Goal: Information Seeking & Learning: Learn about a topic

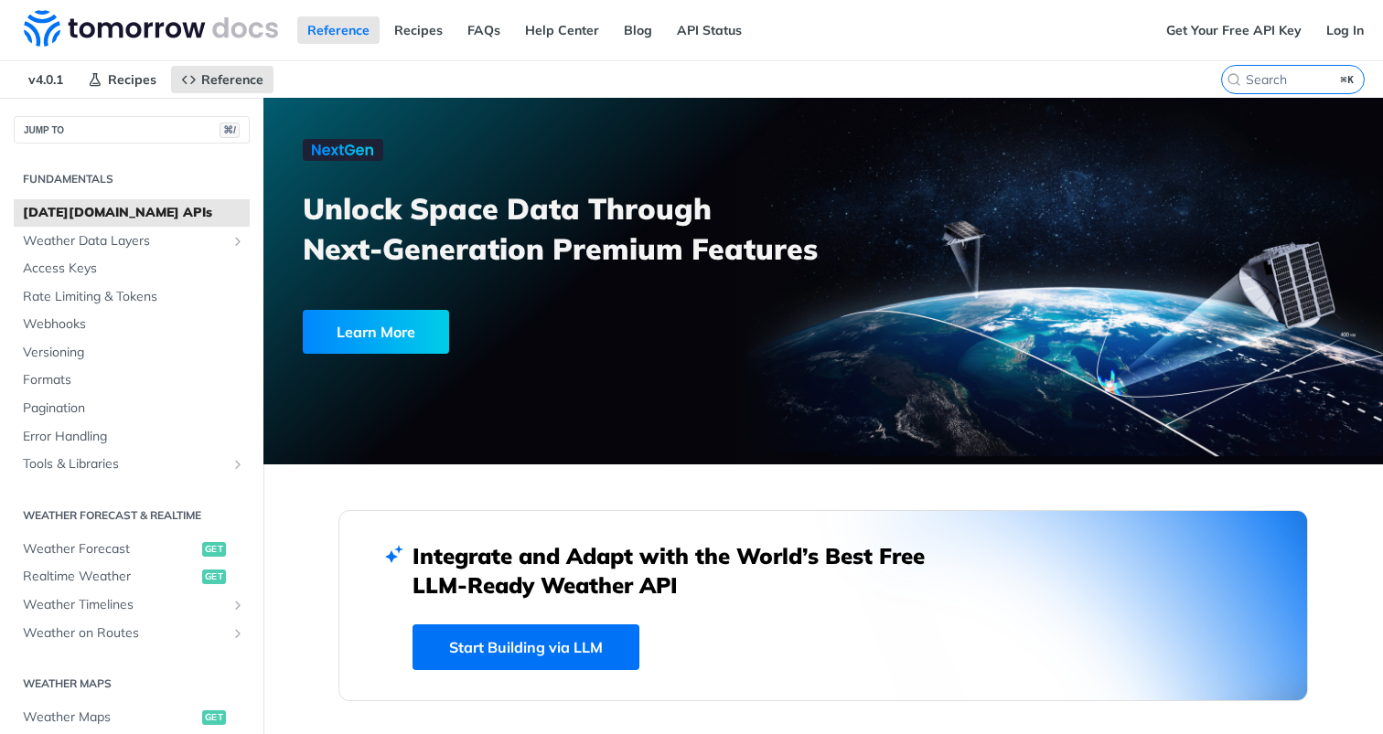
click at [308, 71] on nav "v4.0.1 Recipes Reference" at bounding box center [610, 79] width 1221 height 37
click at [128, 28] on img at bounding box center [151, 28] width 254 height 37
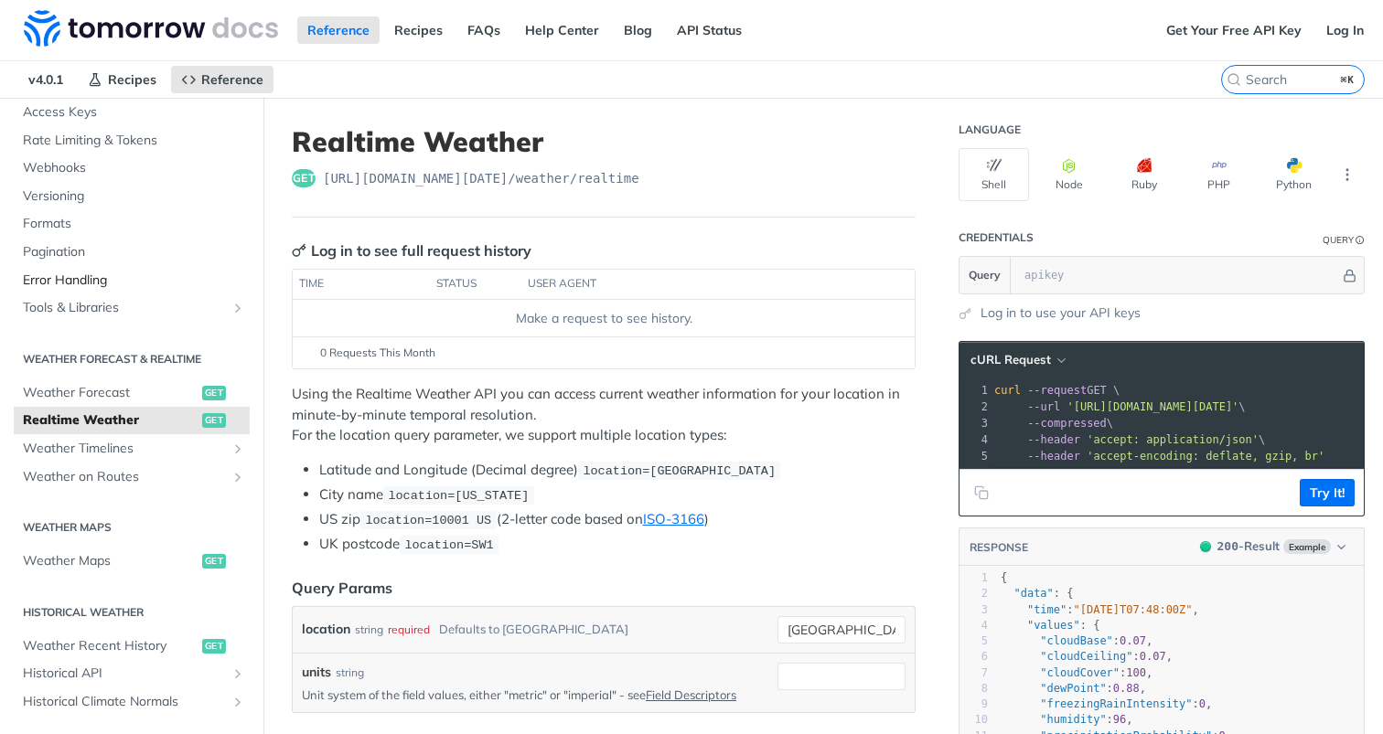
scroll to position [157, 0]
click at [84, 277] on span "Error Handling" at bounding box center [134, 280] width 222 height 18
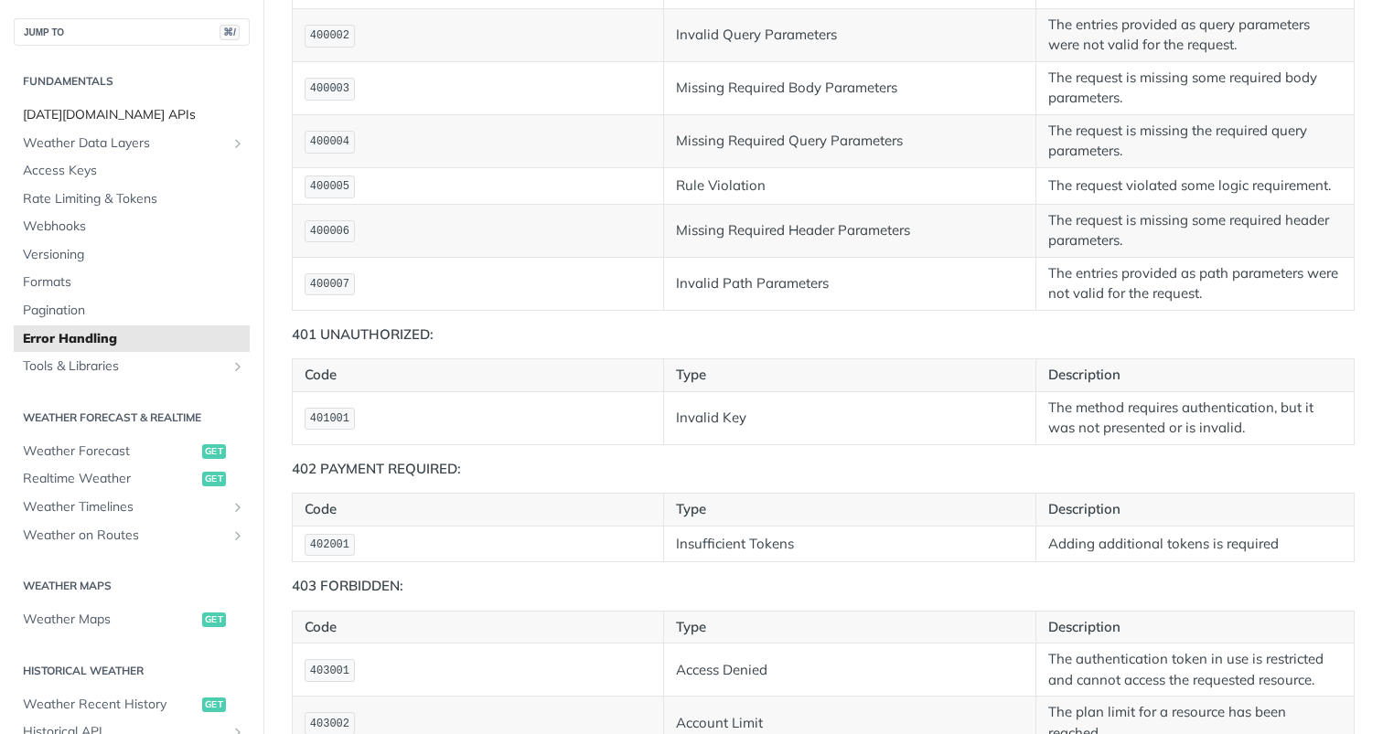
click at [65, 108] on span "[DATE][DOMAIN_NAME] APIs" at bounding box center [134, 115] width 222 height 18
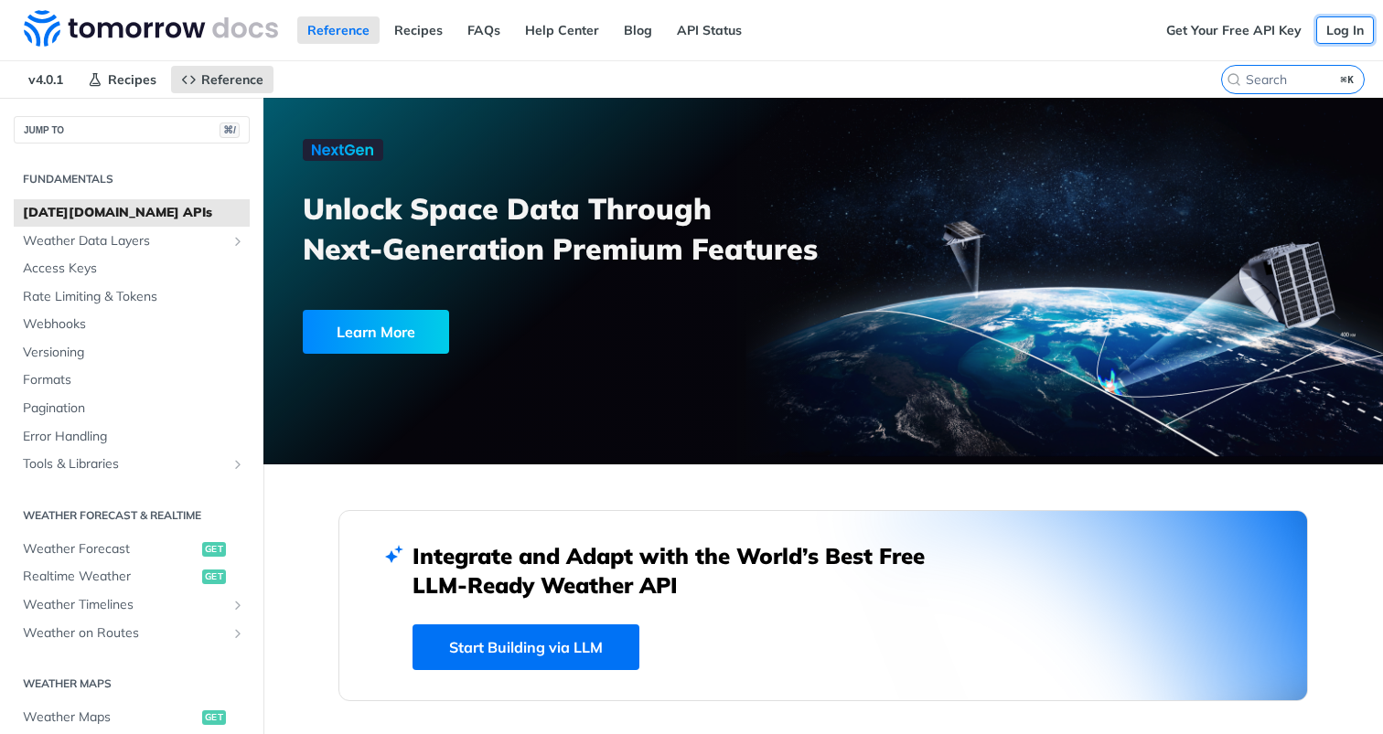
click at [1338, 24] on link "Log In" at bounding box center [1345, 29] width 58 height 27
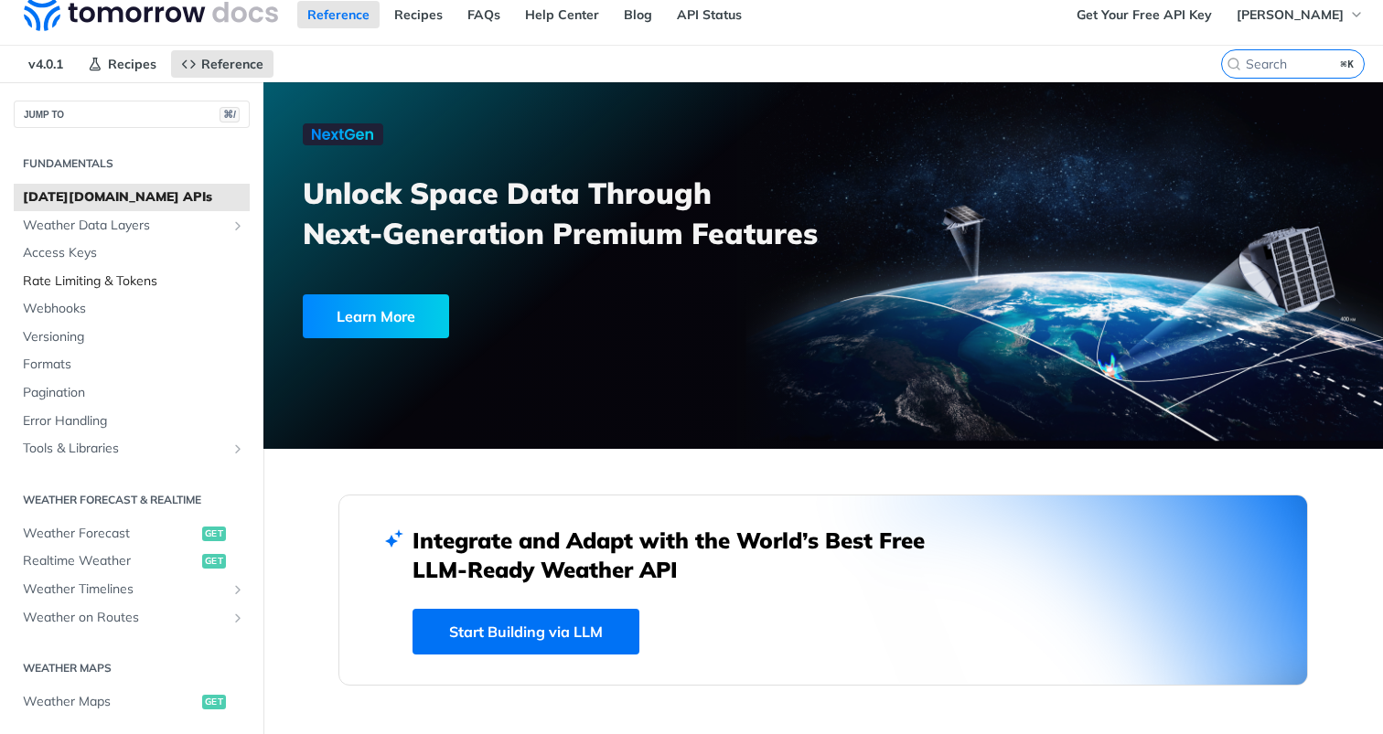
click at [103, 283] on span "Rate Limiting & Tokens" at bounding box center [134, 282] width 222 height 18
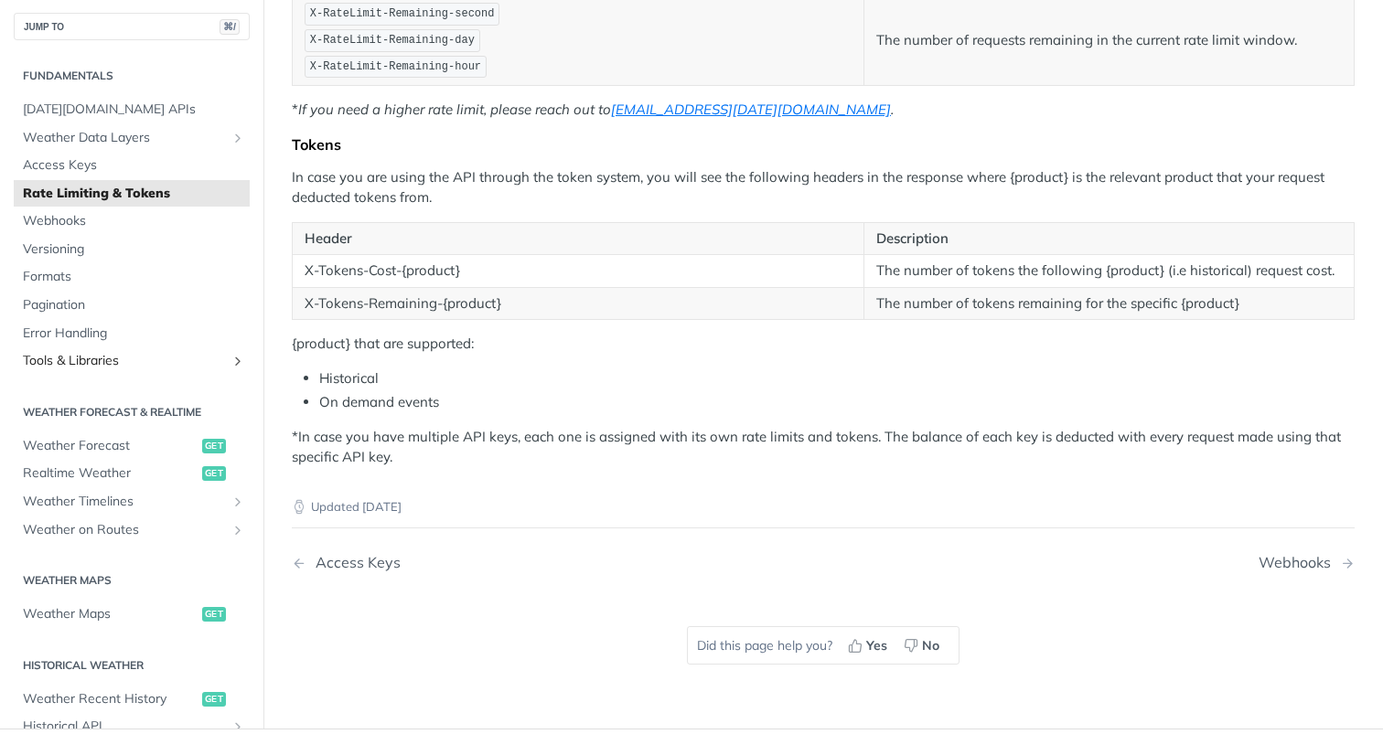
scroll to position [461, 0]
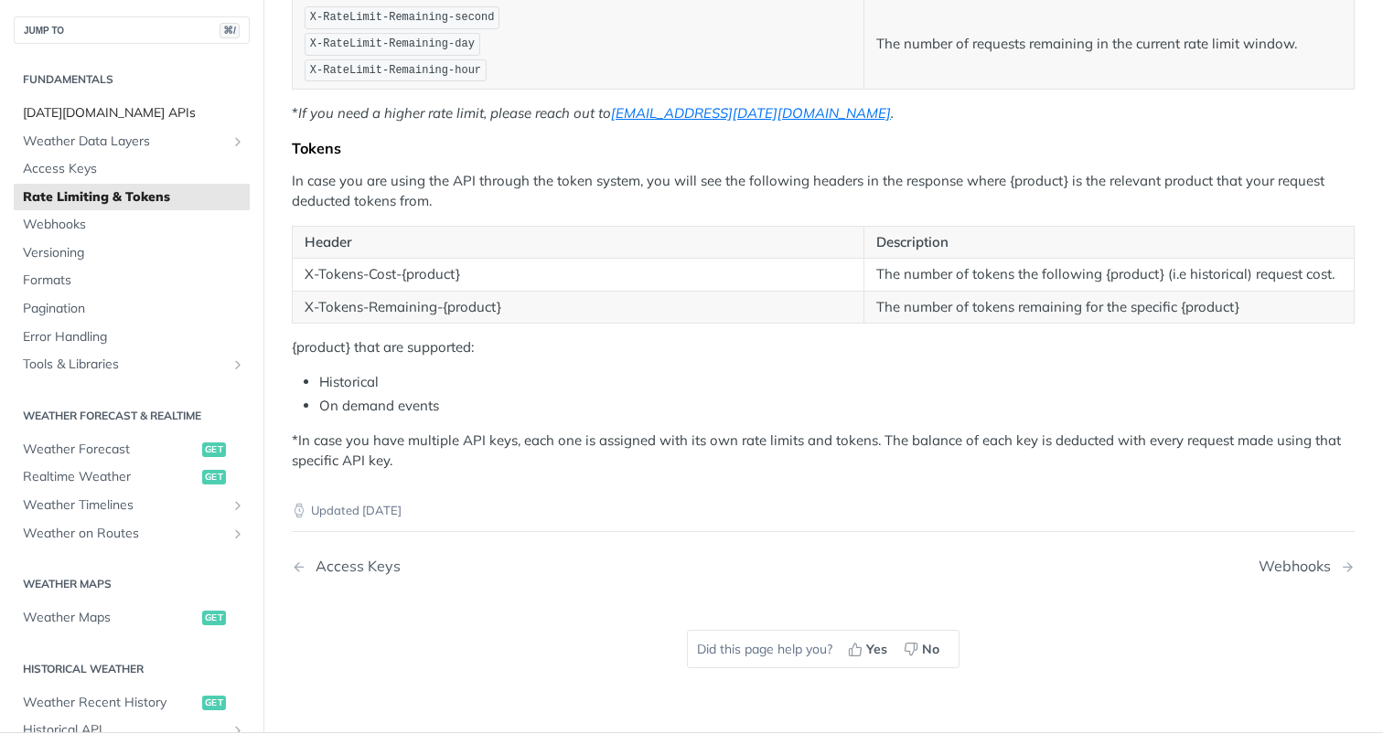
click at [102, 111] on span "[DATE][DOMAIN_NAME] APIs" at bounding box center [134, 113] width 222 height 18
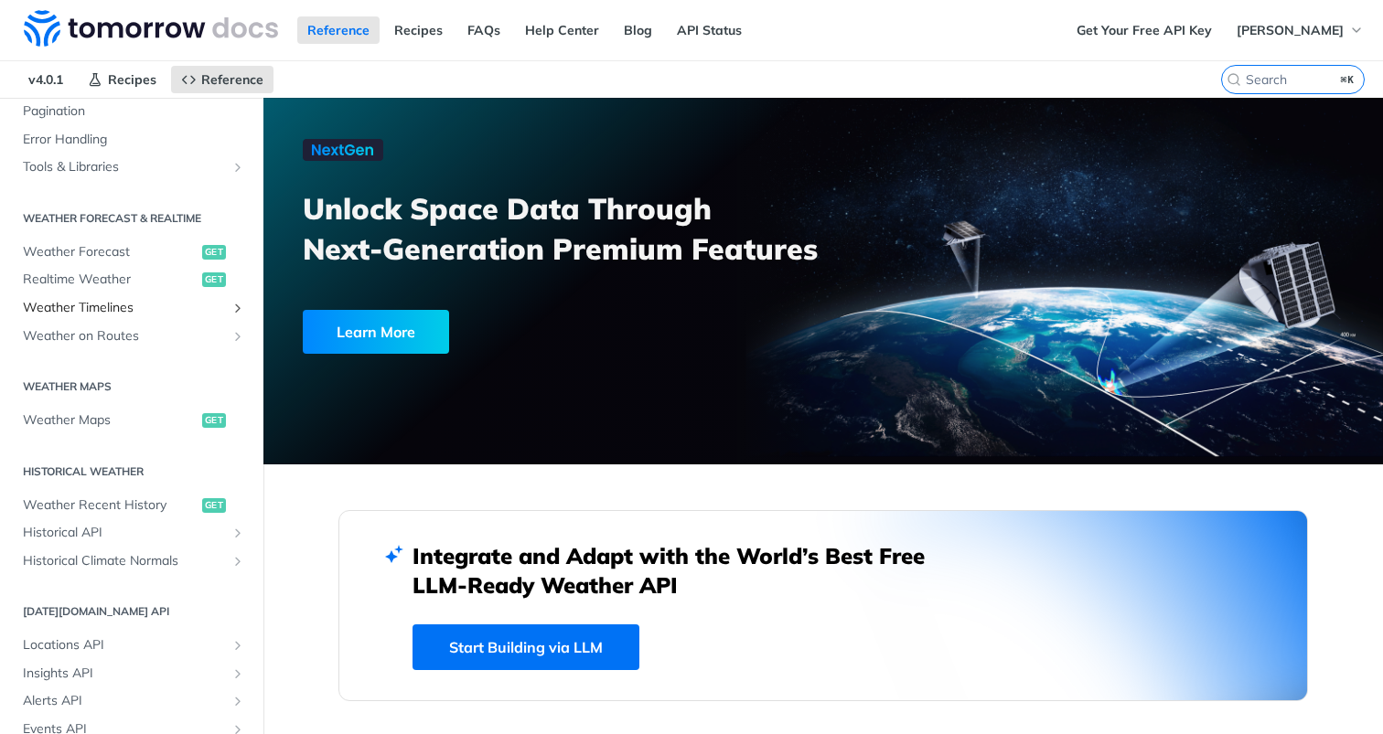
scroll to position [265, 0]
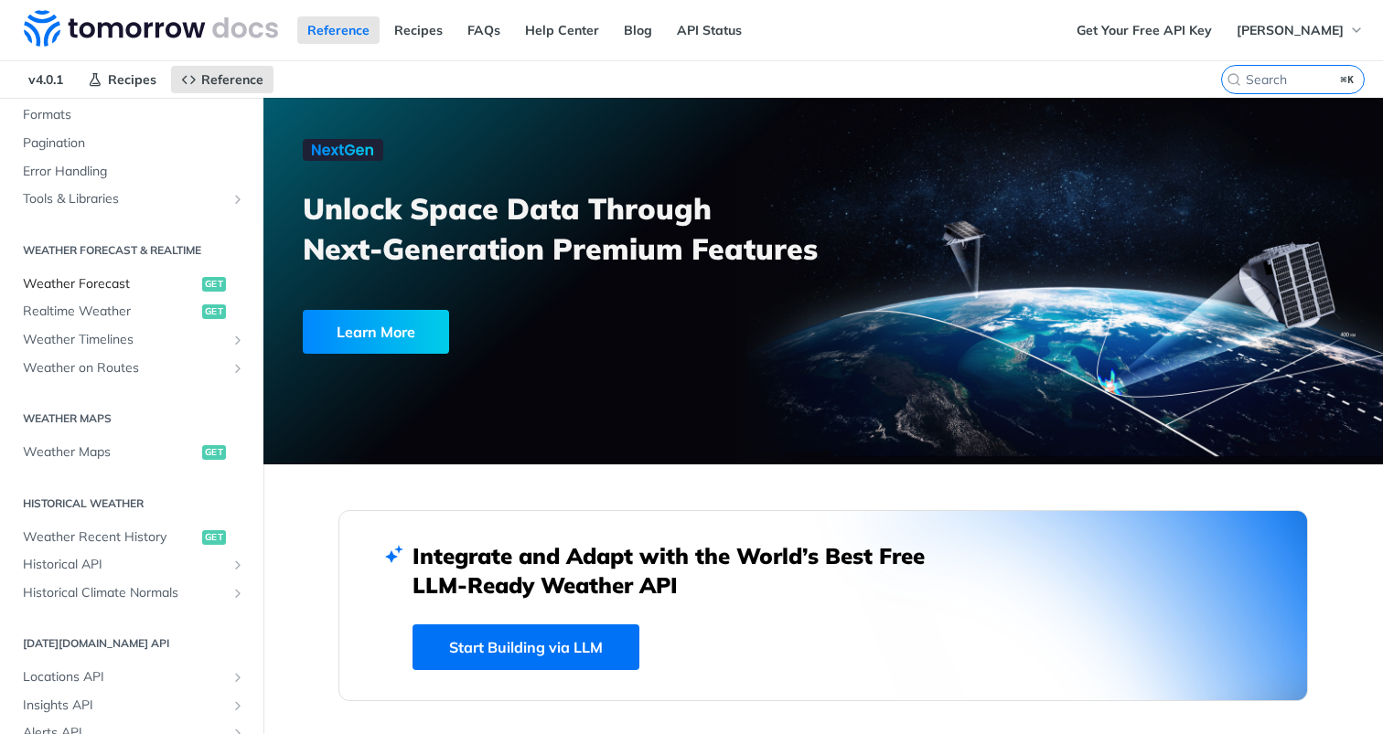
click at [85, 282] on span "Weather Forecast" at bounding box center [110, 284] width 175 height 18
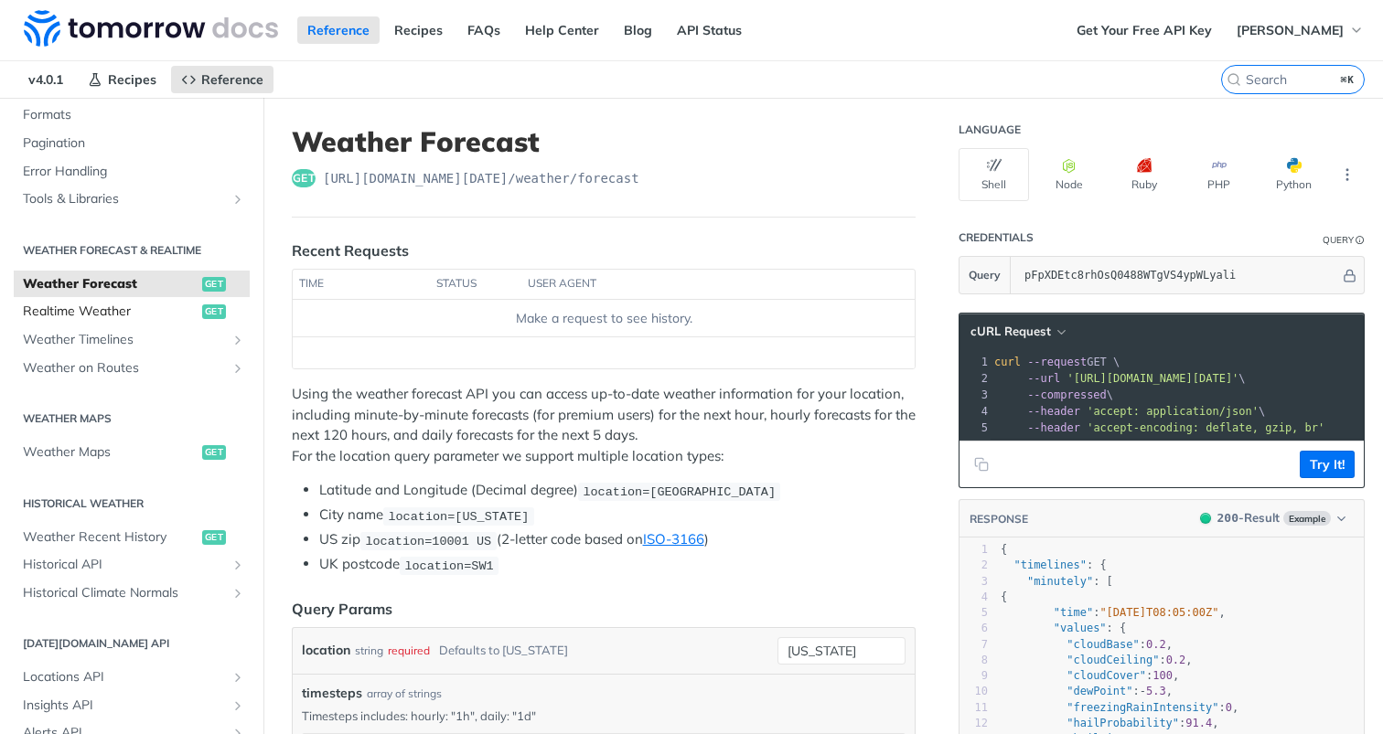
click at [84, 307] on span "Realtime Weather" at bounding box center [110, 312] width 175 height 18
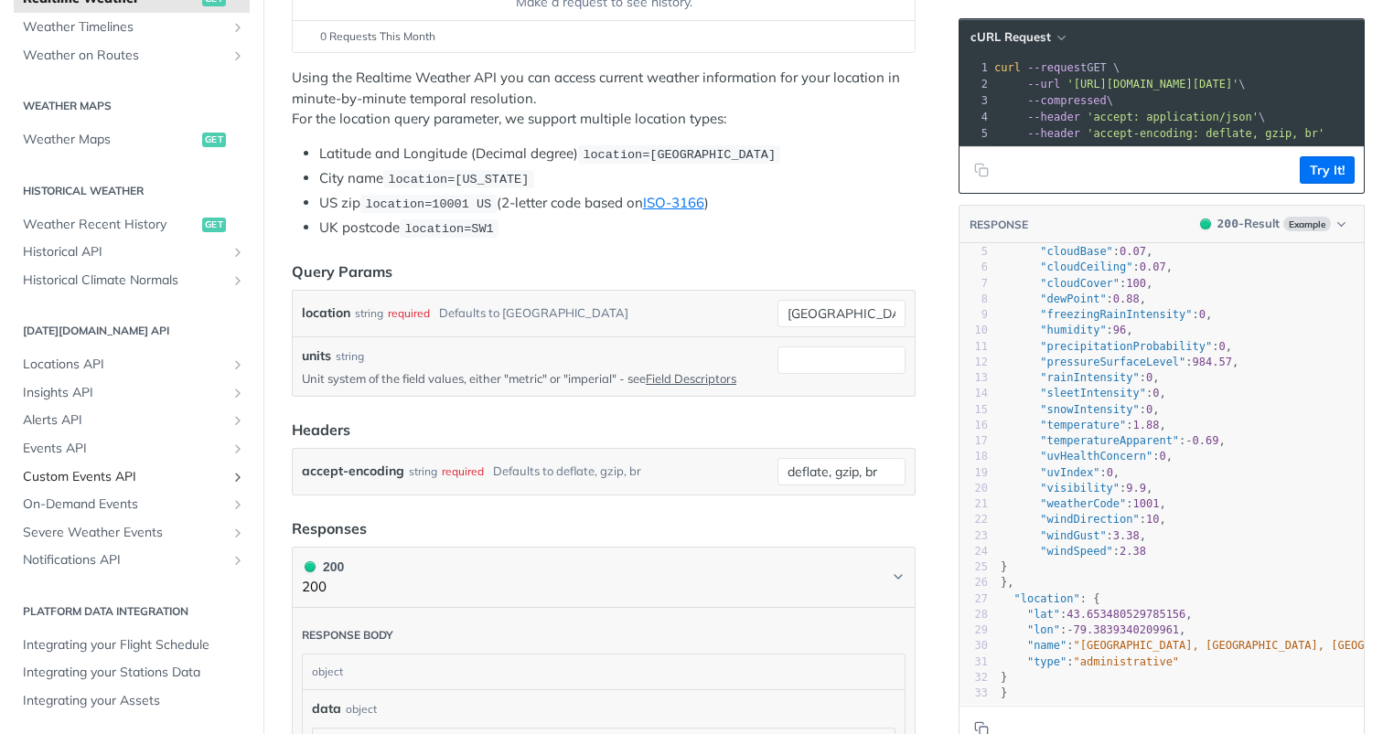
scroll to position [342, 0]
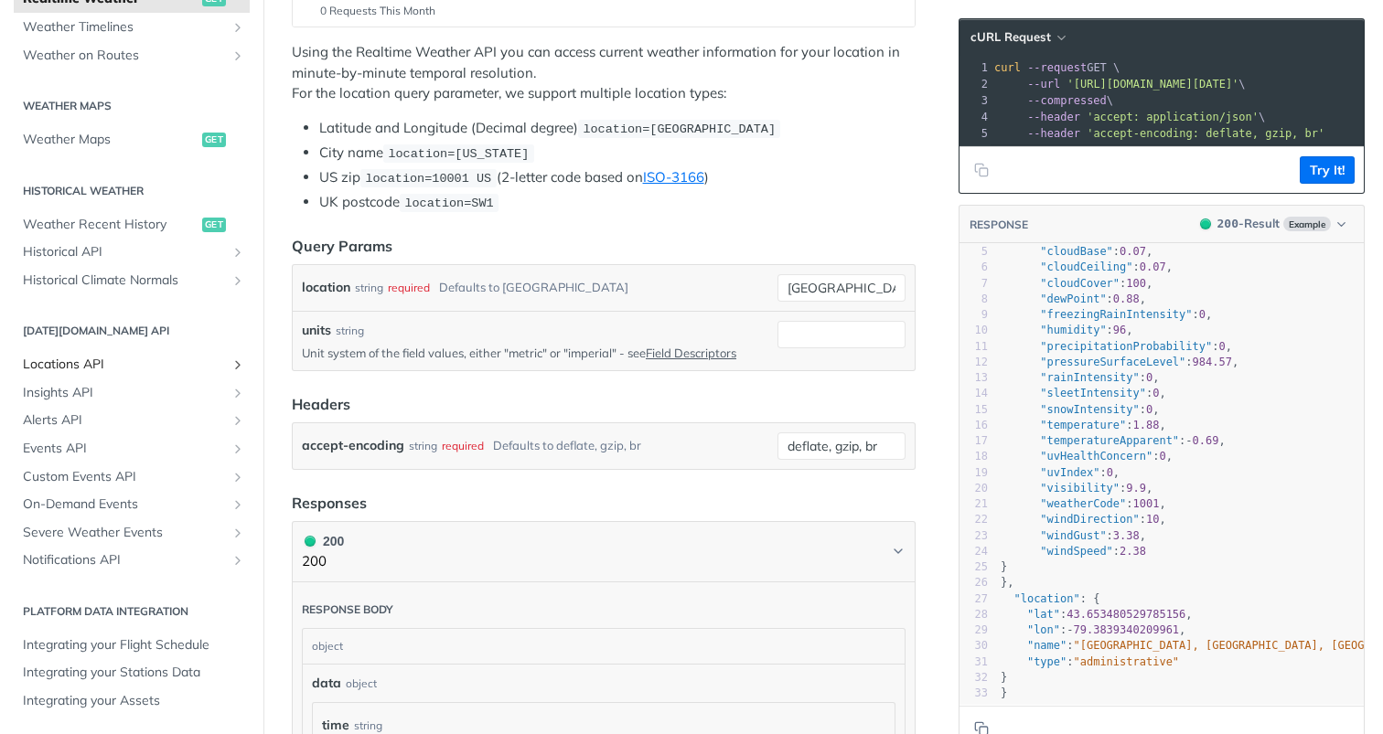
click at [85, 366] on span "Locations API" at bounding box center [124, 365] width 203 height 18
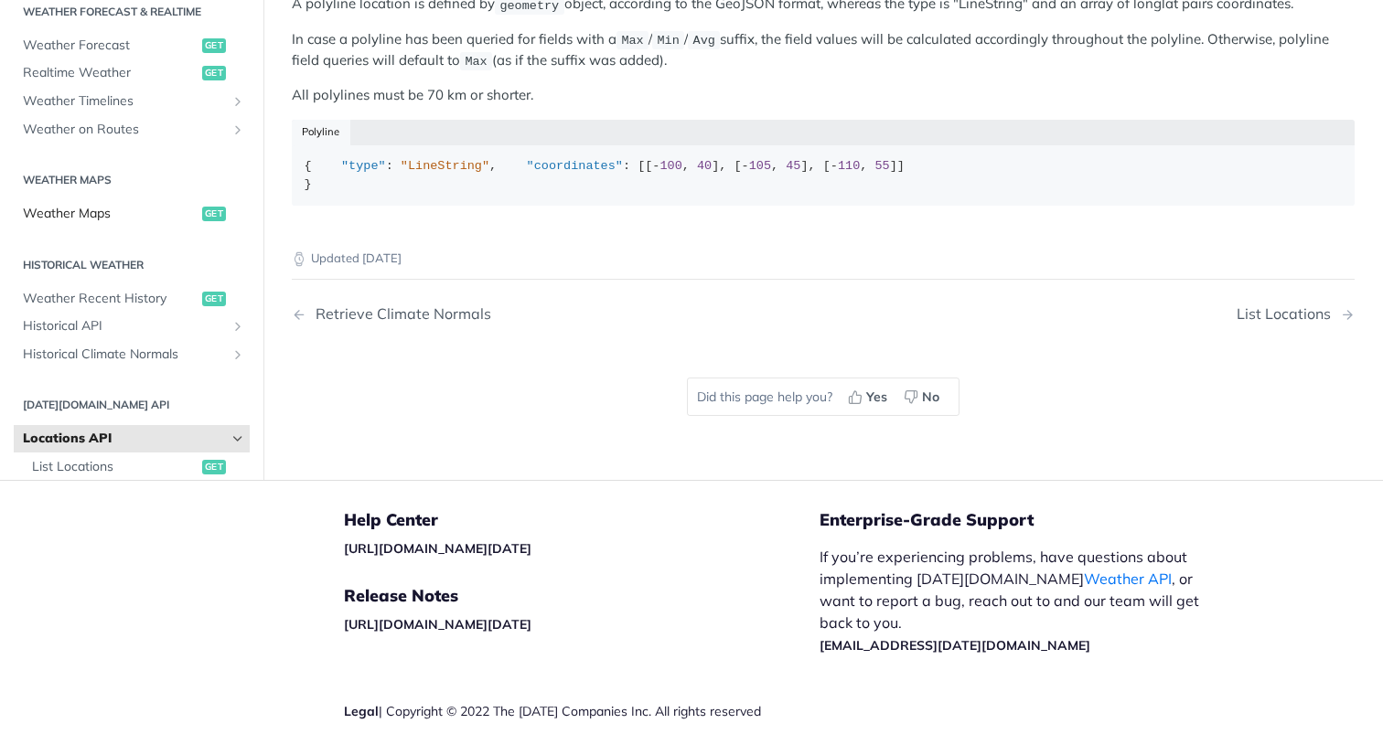
scroll to position [140, 0]
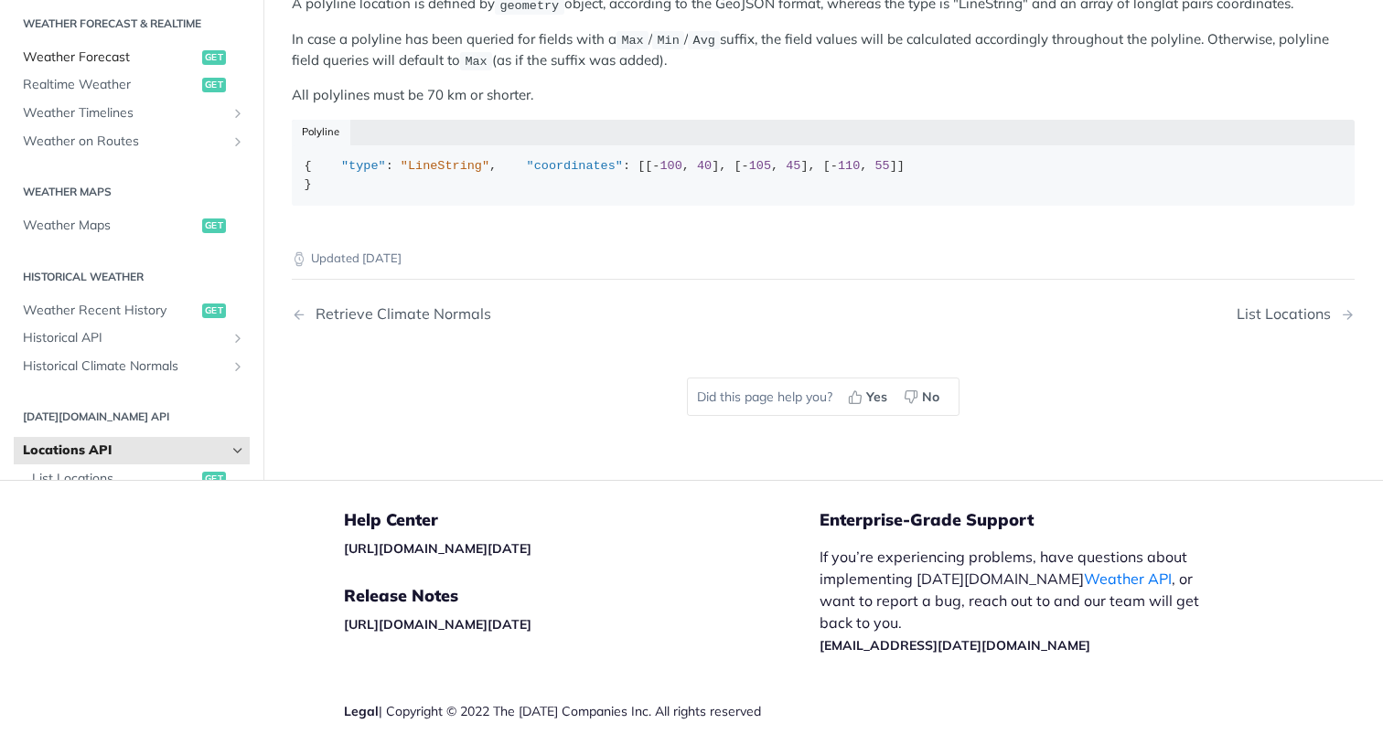
click at [86, 67] on span "Weather Forecast" at bounding box center [110, 57] width 175 height 18
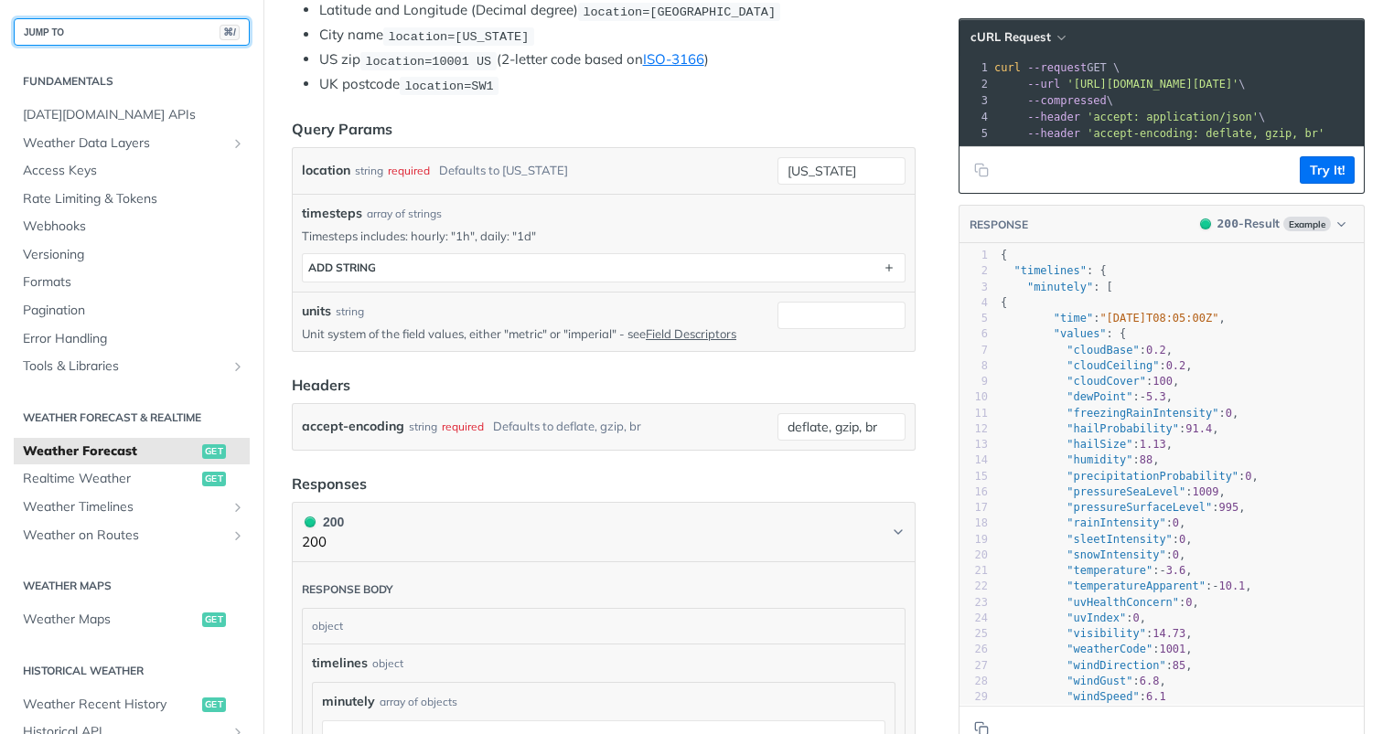
click at [123, 34] on button "JUMP TO ⌘/" at bounding box center [132, 31] width 236 height 27
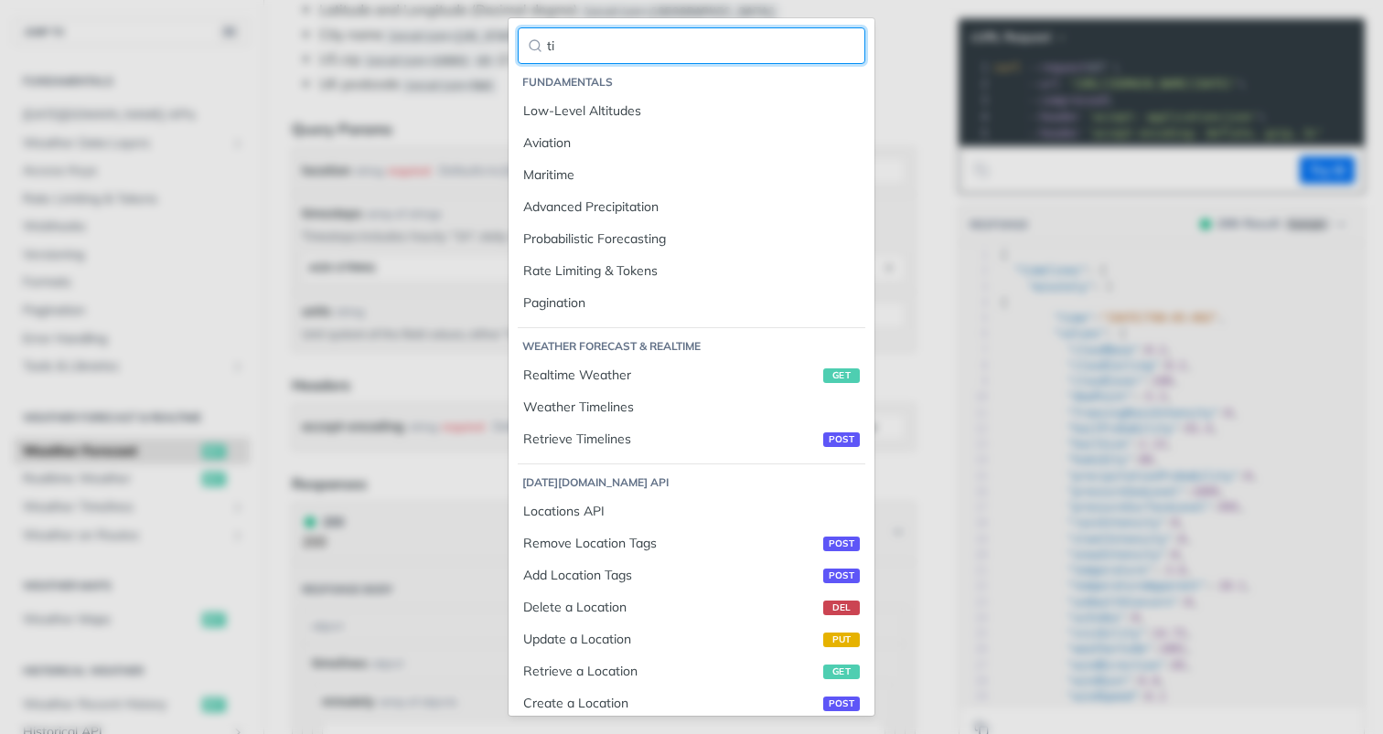
type input "t"
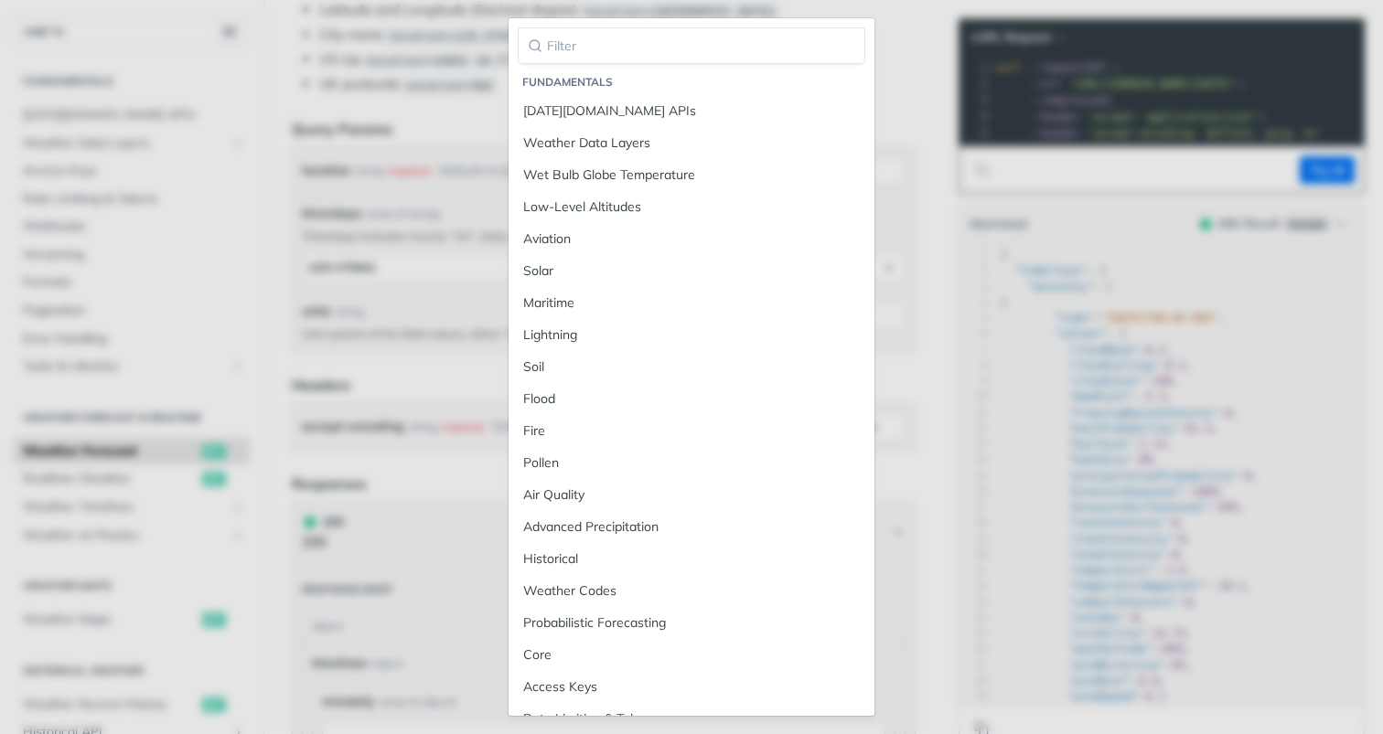
click at [890, 65] on div "Fundamentals Tomorrow.io APIs Weather Data Layers Wet Bulb Globe Temperature Lo…" at bounding box center [691, 367] width 1383 height 734
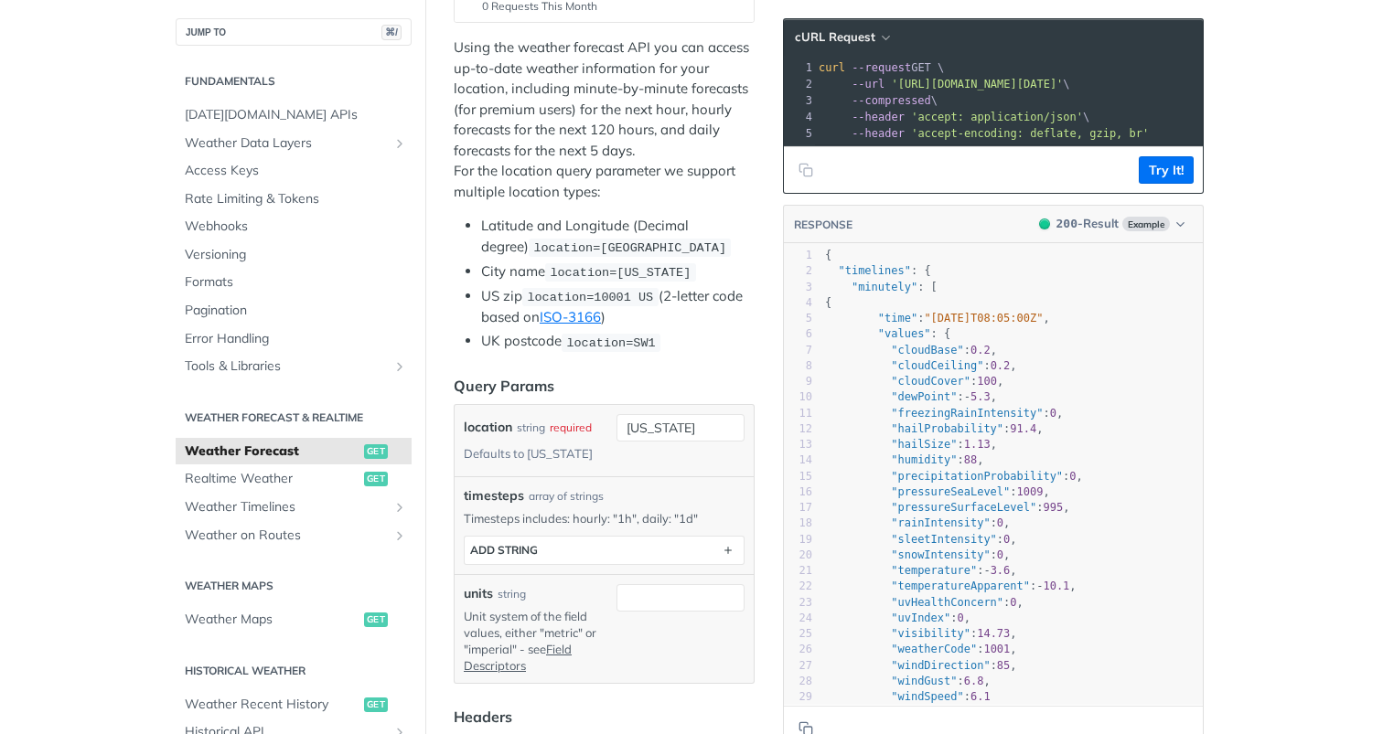
scroll to position [347, 0]
